Goal: Task Accomplishment & Management: Complete application form

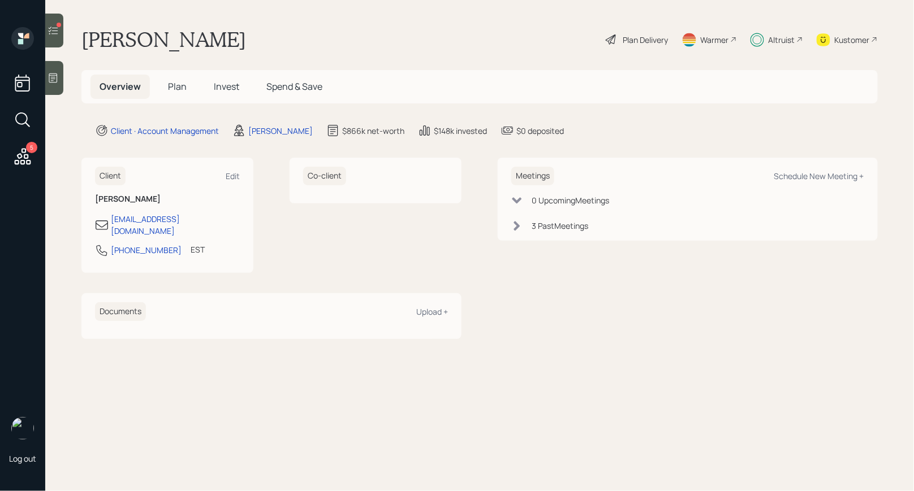
click at [224, 87] on span "Invest" at bounding box center [226, 86] width 25 height 12
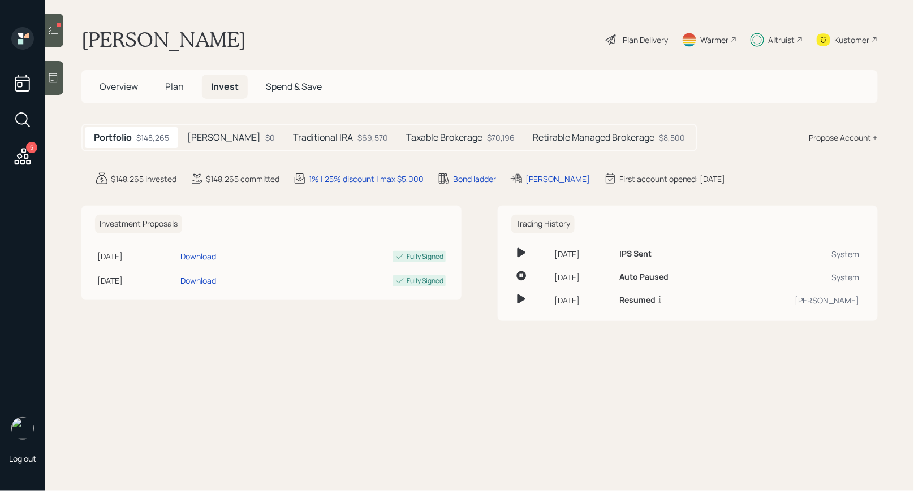
click at [21, 156] on icon at bounding box center [22, 156] width 20 height 20
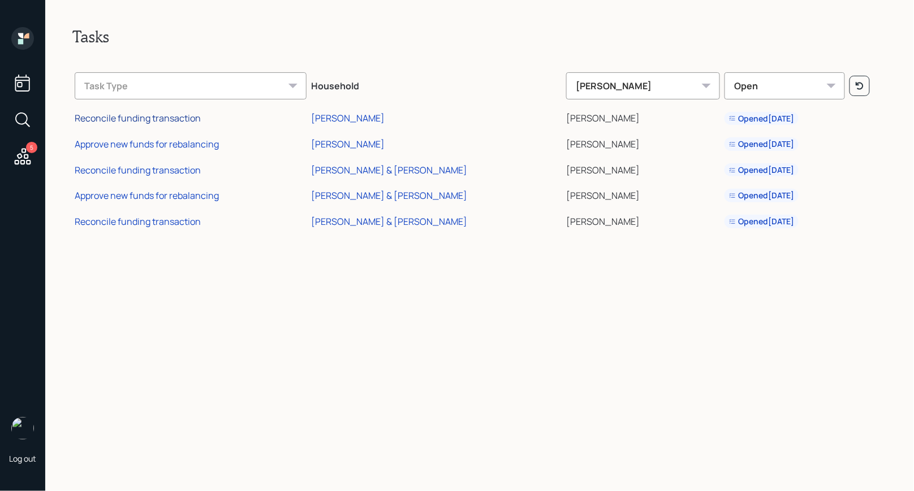
click at [154, 120] on div "Reconcile funding transaction" at bounding box center [138, 118] width 126 height 12
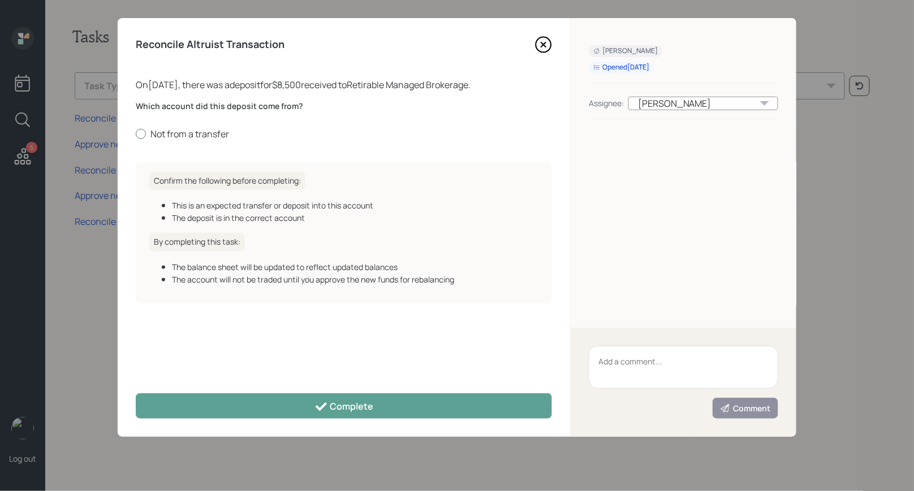
click at [141, 135] on div at bounding box center [141, 134] width 10 height 10
click at [136, 134] on input "Not from a transfer" at bounding box center [135, 133] width 1 height 1
radio input "true"
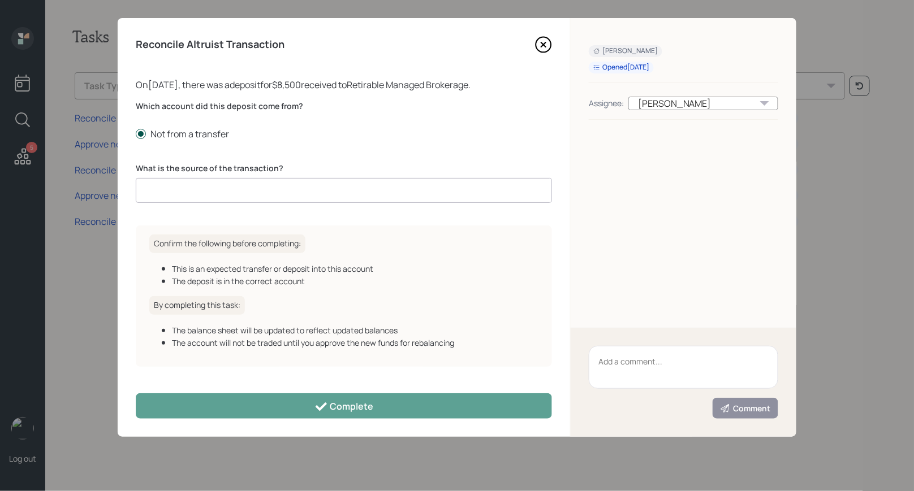
click at [145, 136] on div at bounding box center [141, 134] width 10 height 10
click at [136, 134] on input "Not from a transfer" at bounding box center [135, 133] width 1 height 1
click at [327, 140] on div "Which account did this deposit come from? Not from a transfer What is the sourc…" at bounding box center [344, 159] width 416 height 116
click at [234, 192] on input at bounding box center [344, 190] width 416 height 25
type input "c"
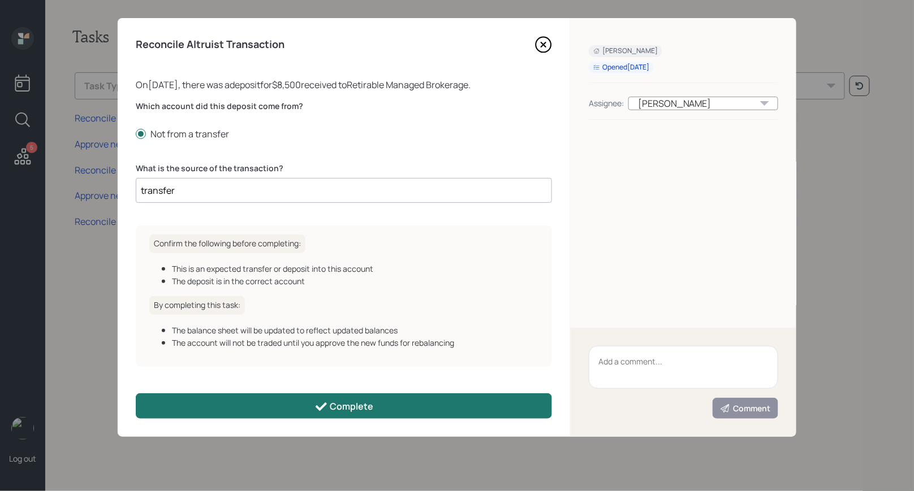
type input "transfer"
click at [225, 412] on button "Complete" at bounding box center [344, 406] width 416 height 25
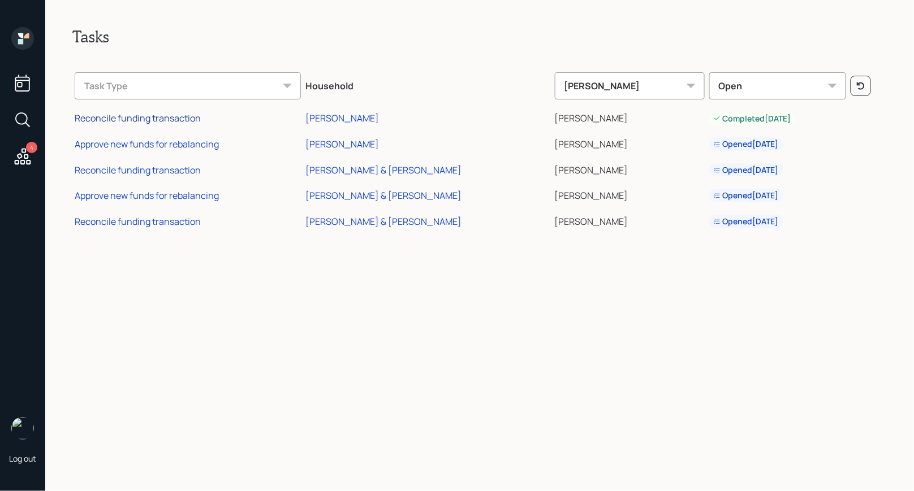
click at [150, 116] on div "Reconcile funding transaction" at bounding box center [138, 118] width 126 height 12
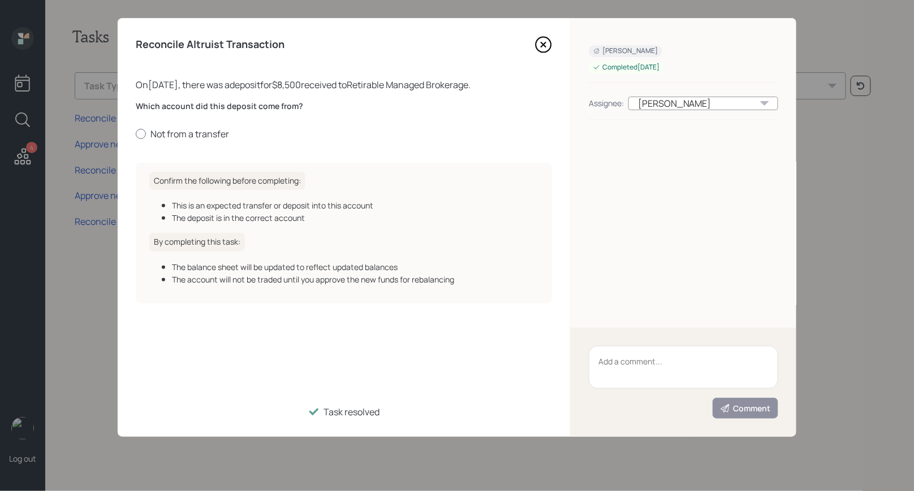
click at [141, 132] on div at bounding box center [141, 134] width 10 height 10
click at [136, 133] on input "Not from a transfer" at bounding box center [135, 133] width 1 height 1
radio input "true"
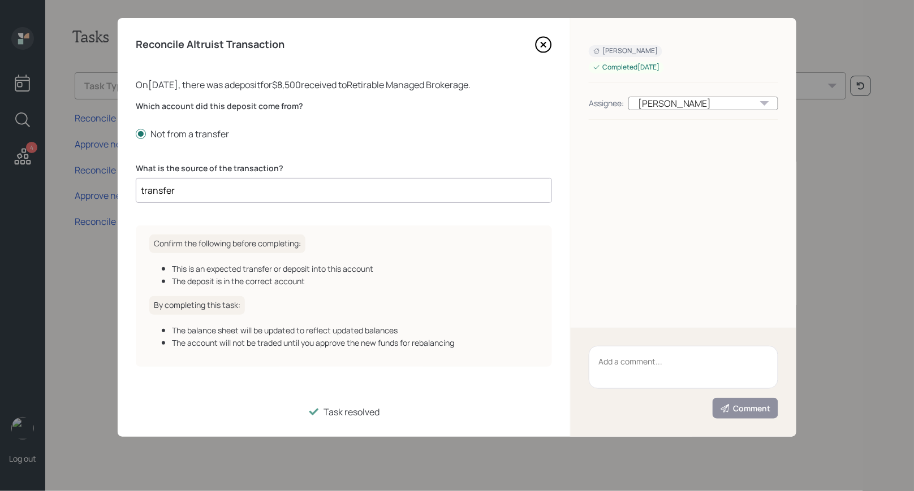
click at [549, 41] on icon at bounding box center [543, 44] width 17 height 17
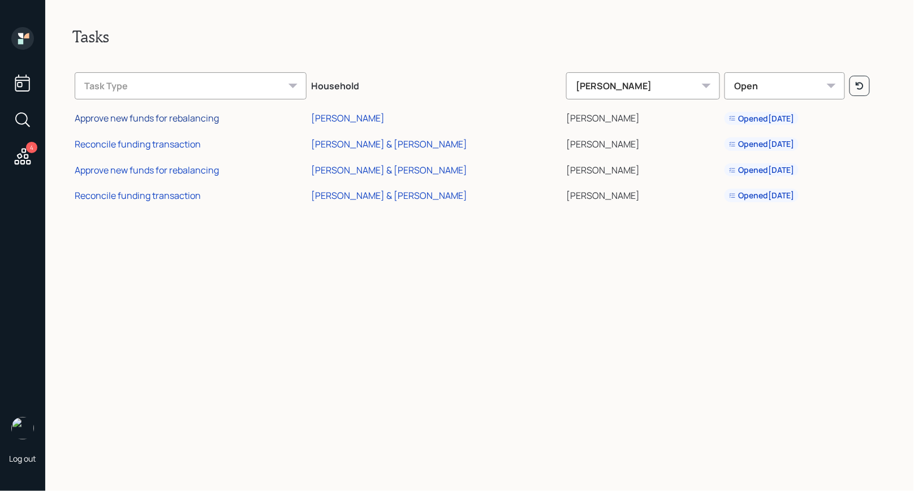
click at [158, 118] on div "Approve new funds for rebalancing" at bounding box center [147, 118] width 144 height 12
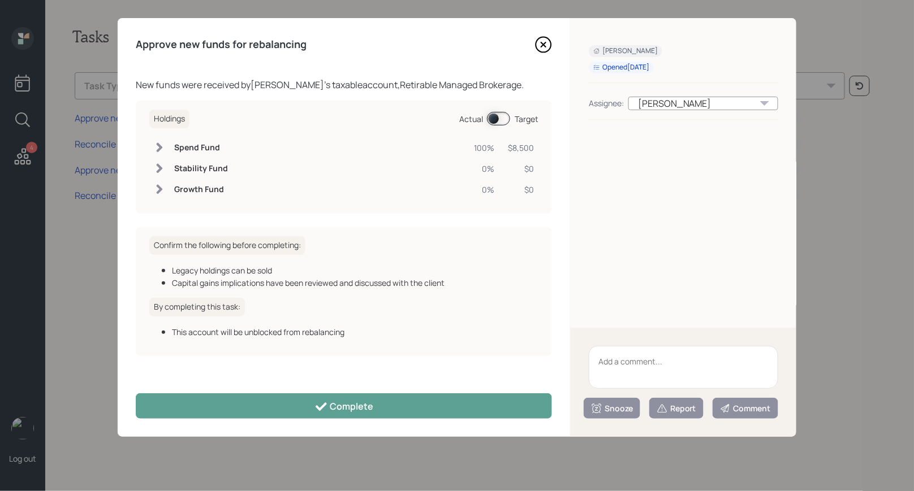
click at [492, 119] on span at bounding box center [498, 119] width 23 height 14
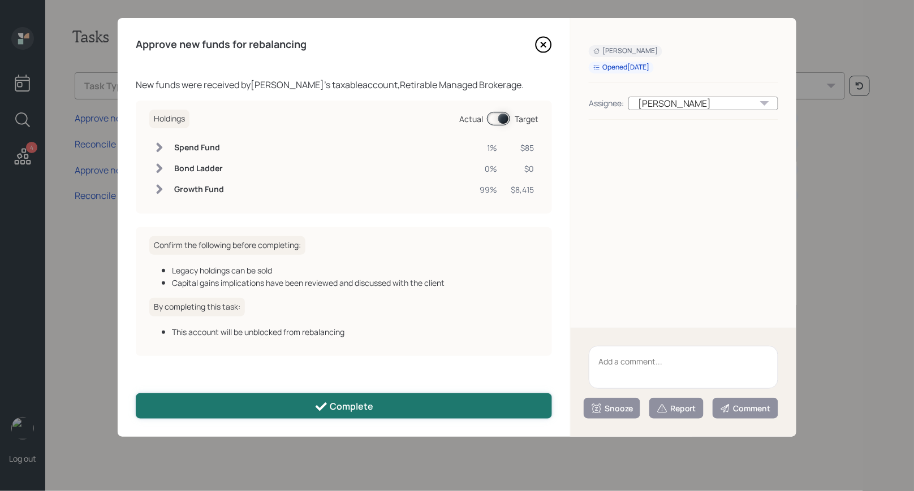
click at [391, 405] on button "Complete" at bounding box center [344, 406] width 416 height 25
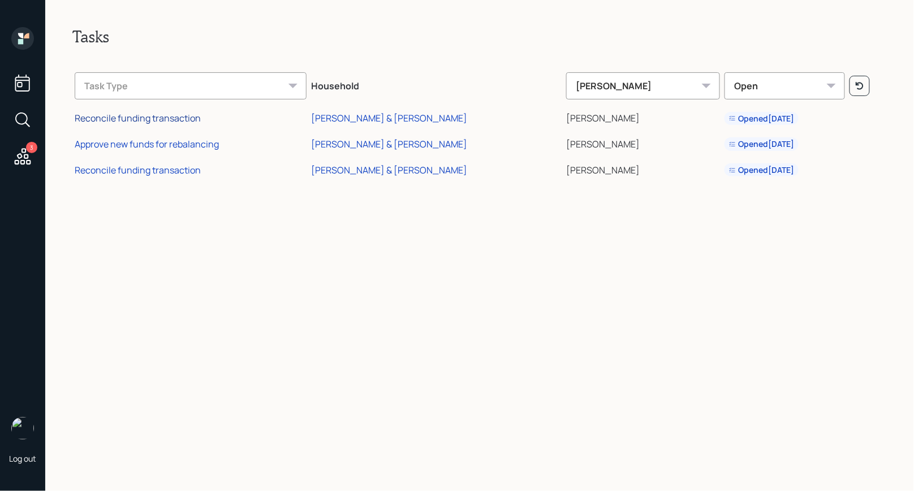
click at [112, 115] on div "Reconcile funding transaction" at bounding box center [138, 118] width 126 height 12
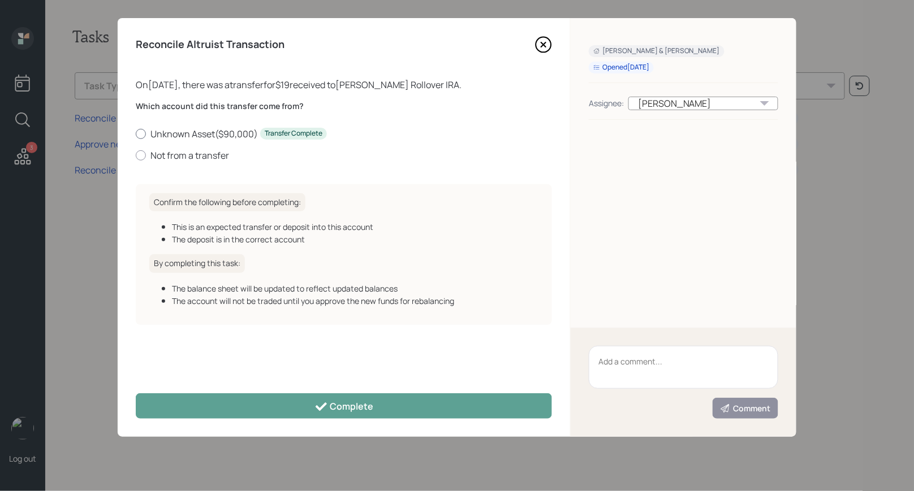
click at [143, 135] on div at bounding box center [141, 134] width 10 height 10
click at [136, 134] on input "Unknown Asset ( $90,000 ) Transfer Complete" at bounding box center [135, 133] width 1 height 1
radio input "true"
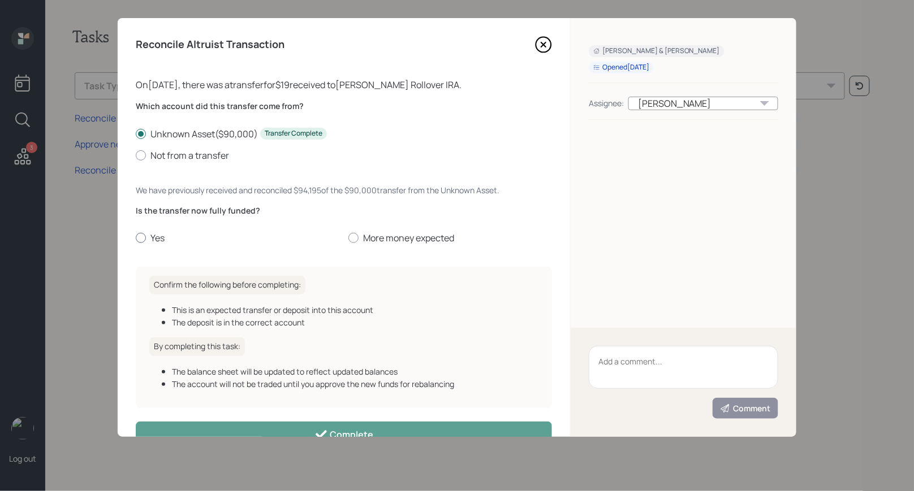
click at [143, 239] on div at bounding box center [141, 238] width 10 height 10
click at [136, 239] on input "Yes" at bounding box center [135, 238] width 1 height 1
radio input "true"
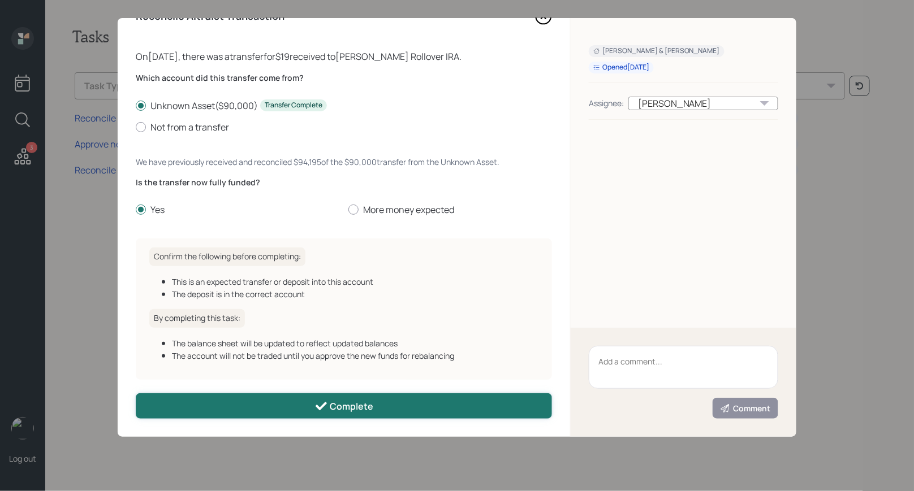
click at [211, 404] on button "Complete" at bounding box center [344, 406] width 416 height 25
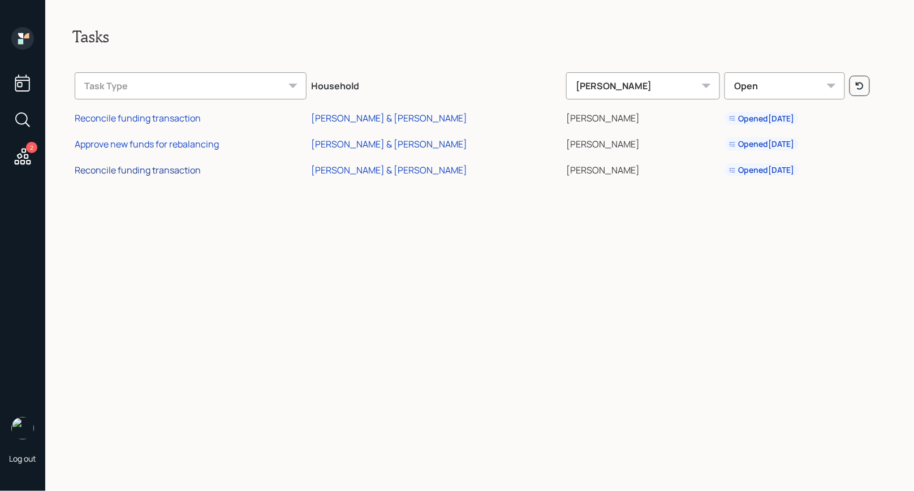
click at [142, 166] on div "Reconcile funding transaction" at bounding box center [138, 170] width 126 height 12
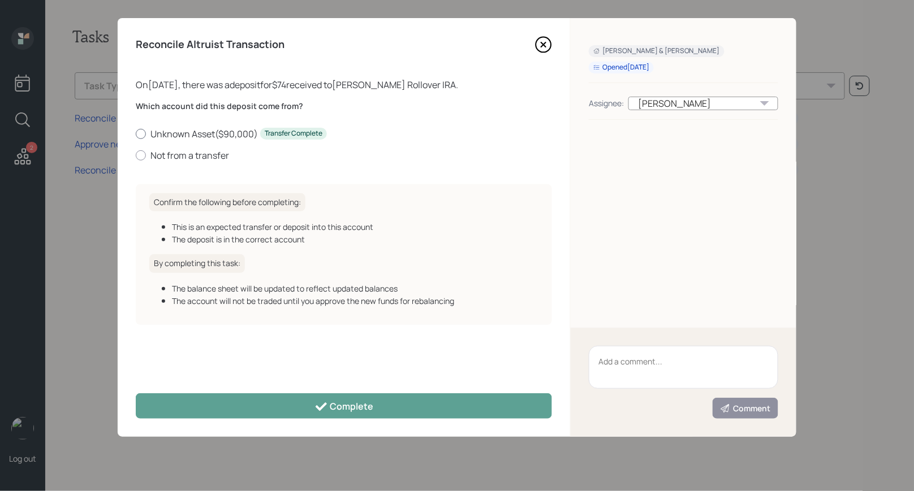
click at [140, 135] on div at bounding box center [141, 134] width 10 height 10
click at [136, 134] on input "Unknown Asset ( $90,000 ) Transfer Complete" at bounding box center [135, 133] width 1 height 1
radio input "true"
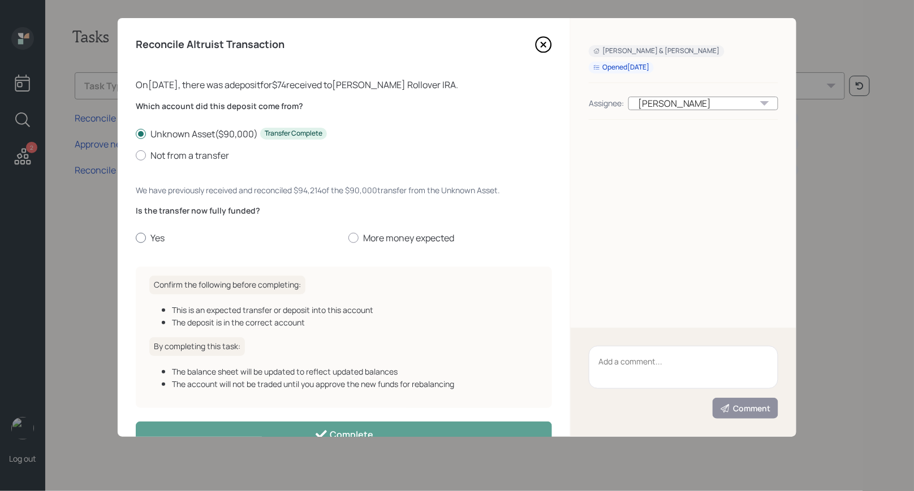
click at [143, 236] on div at bounding box center [141, 238] width 10 height 10
click at [136, 238] on input "Yes" at bounding box center [135, 238] width 1 height 1
radio input "true"
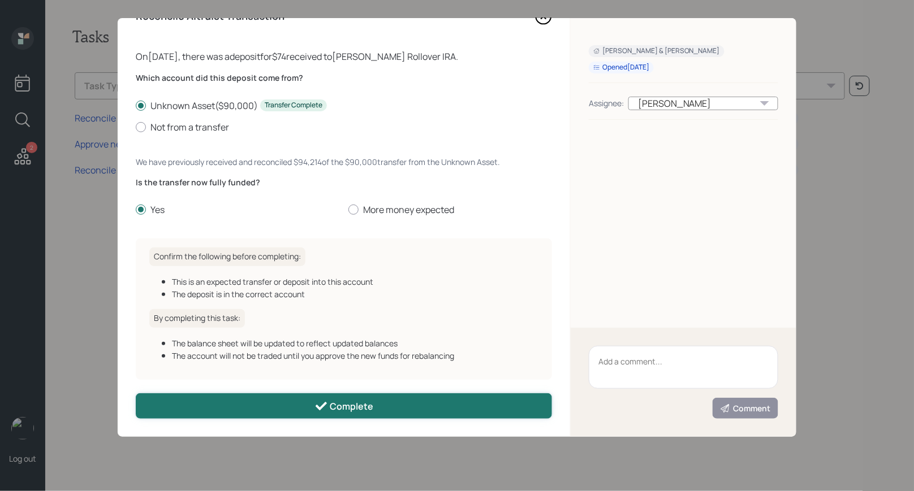
click at [193, 408] on button "Complete" at bounding box center [344, 406] width 416 height 25
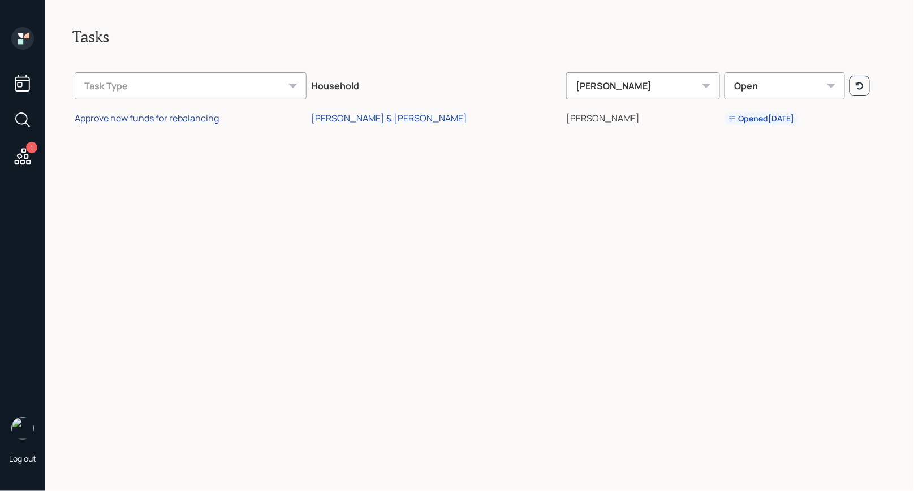
click at [155, 117] on div "Approve new funds for rebalancing" at bounding box center [147, 118] width 144 height 12
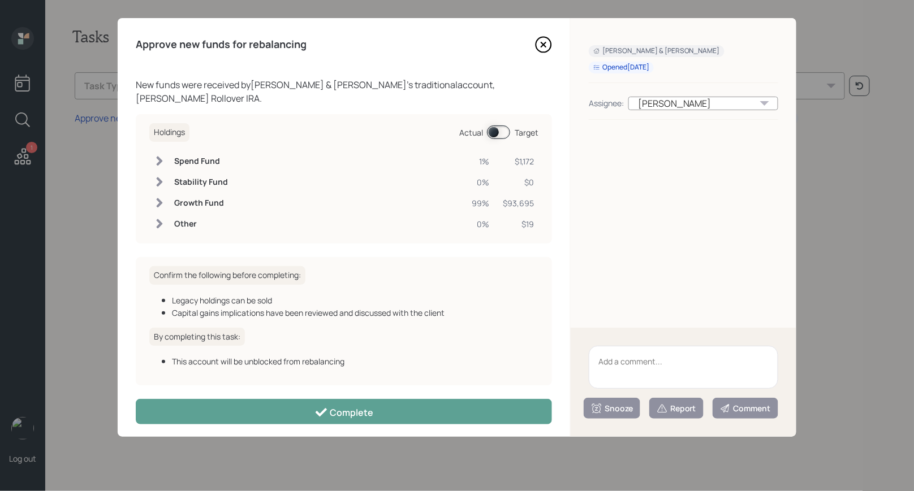
click at [495, 126] on span at bounding box center [498, 133] width 23 height 14
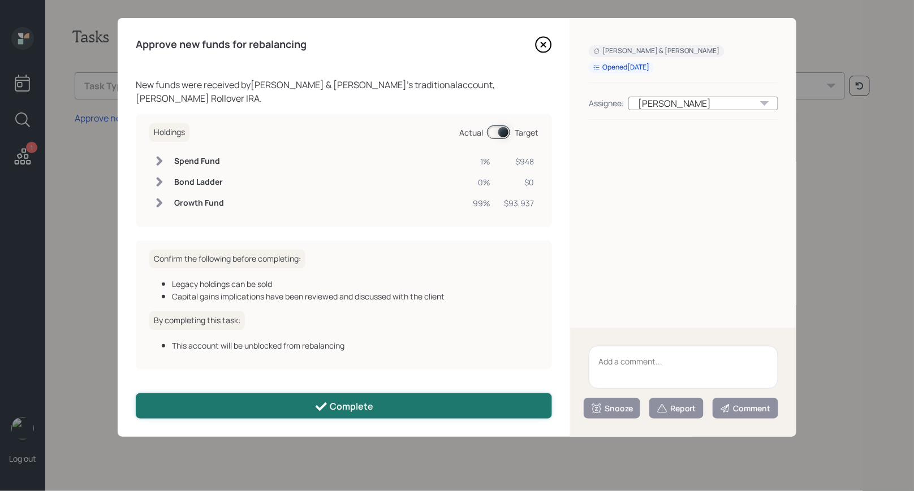
click at [349, 411] on div "Complete" at bounding box center [343, 407] width 59 height 14
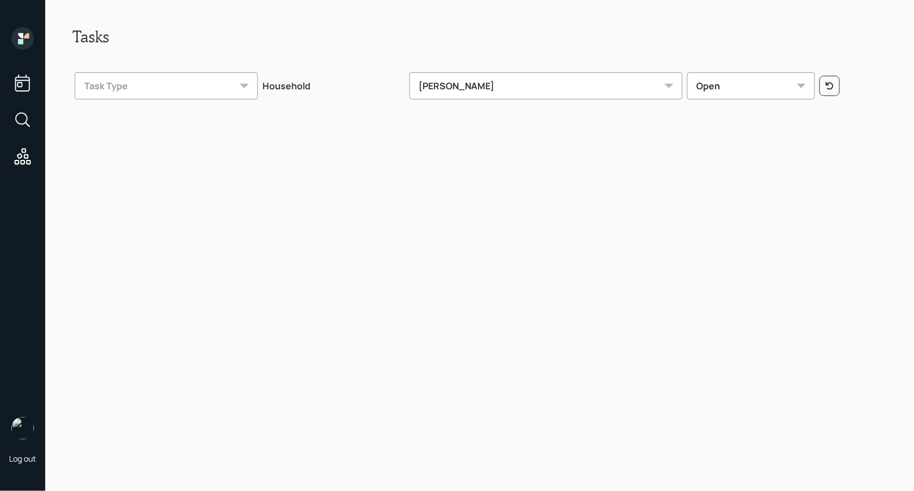
click at [23, 38] on icon at bounding box center [22, 38] width 23 height 23
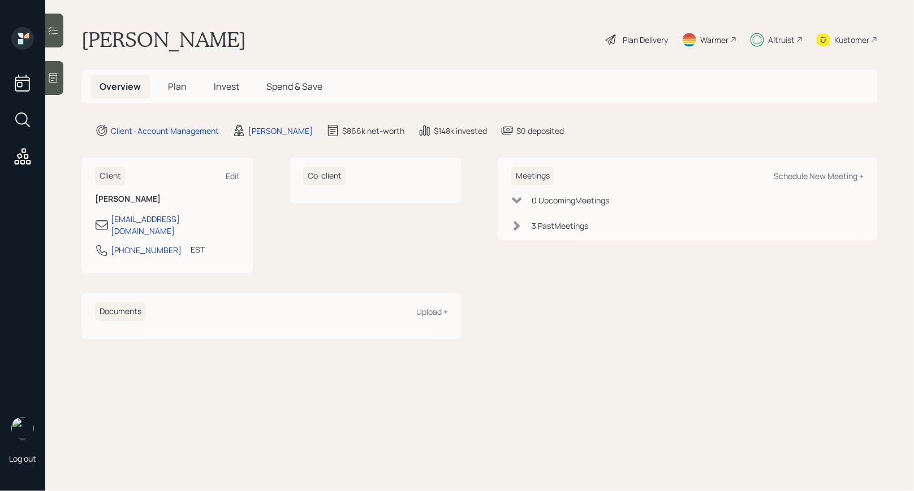
click at [178, 84] on span "Plan" at bounding box center [177, 86] width 19 height 12
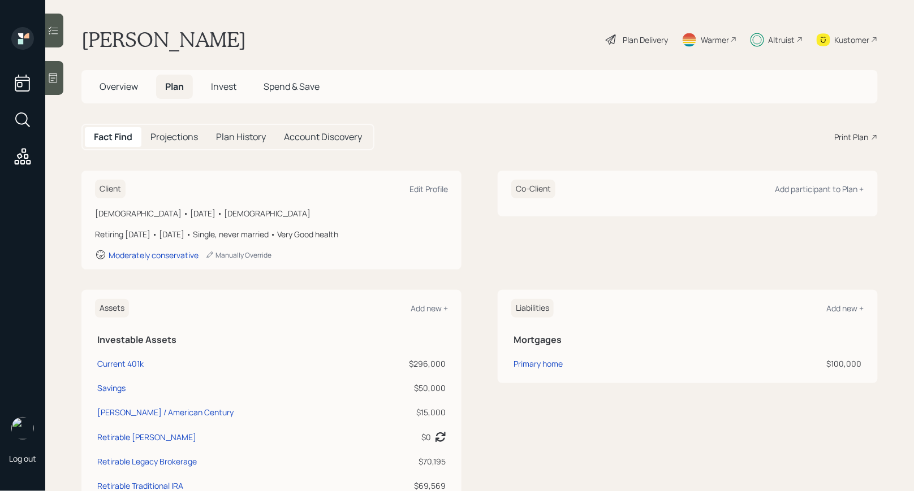
click at [23, 117] on icon at bounding box center [22, 120] width 20 height 20
click at [23, 118] on icon at bounding box center [22, 120] width 20 height 20
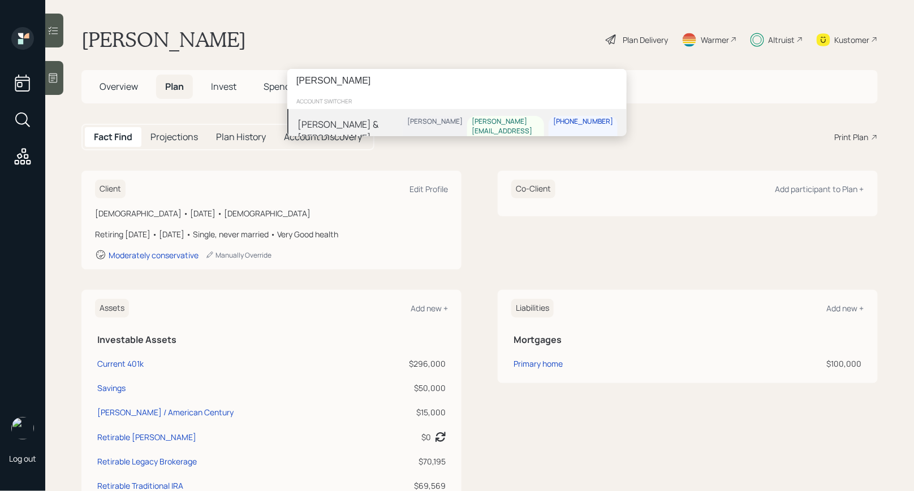
type input "greg grant"
click at [387, 115] on div "Greg & Jennifer Grant Treva Nostdahl greg_grant@me.com 401-486-7722" at bounding box center [456, 131] width 339 height 44
